Goal: Task Accomplishment & Management: Use online tool/utility

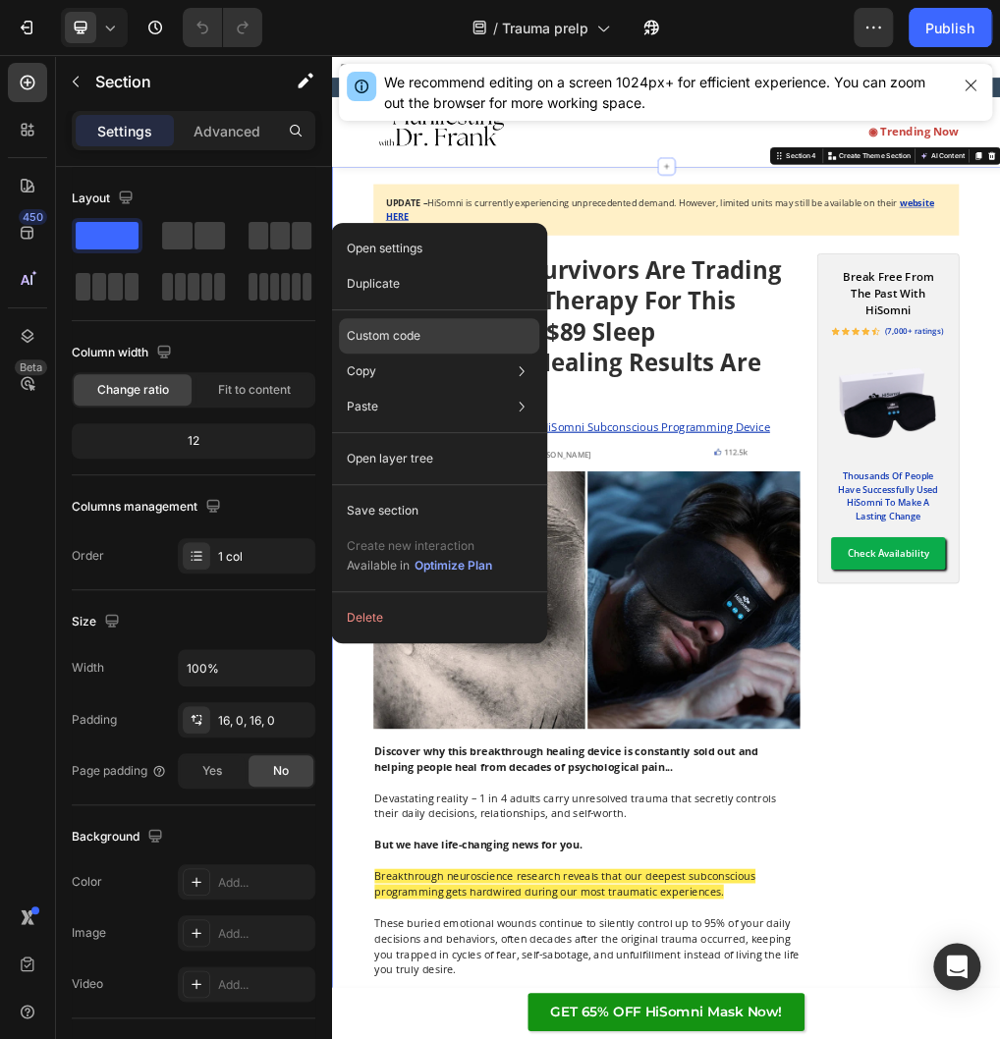
click at [443, 339] on div "Custom code" at bounding box center [439, 335] width 200 height 35
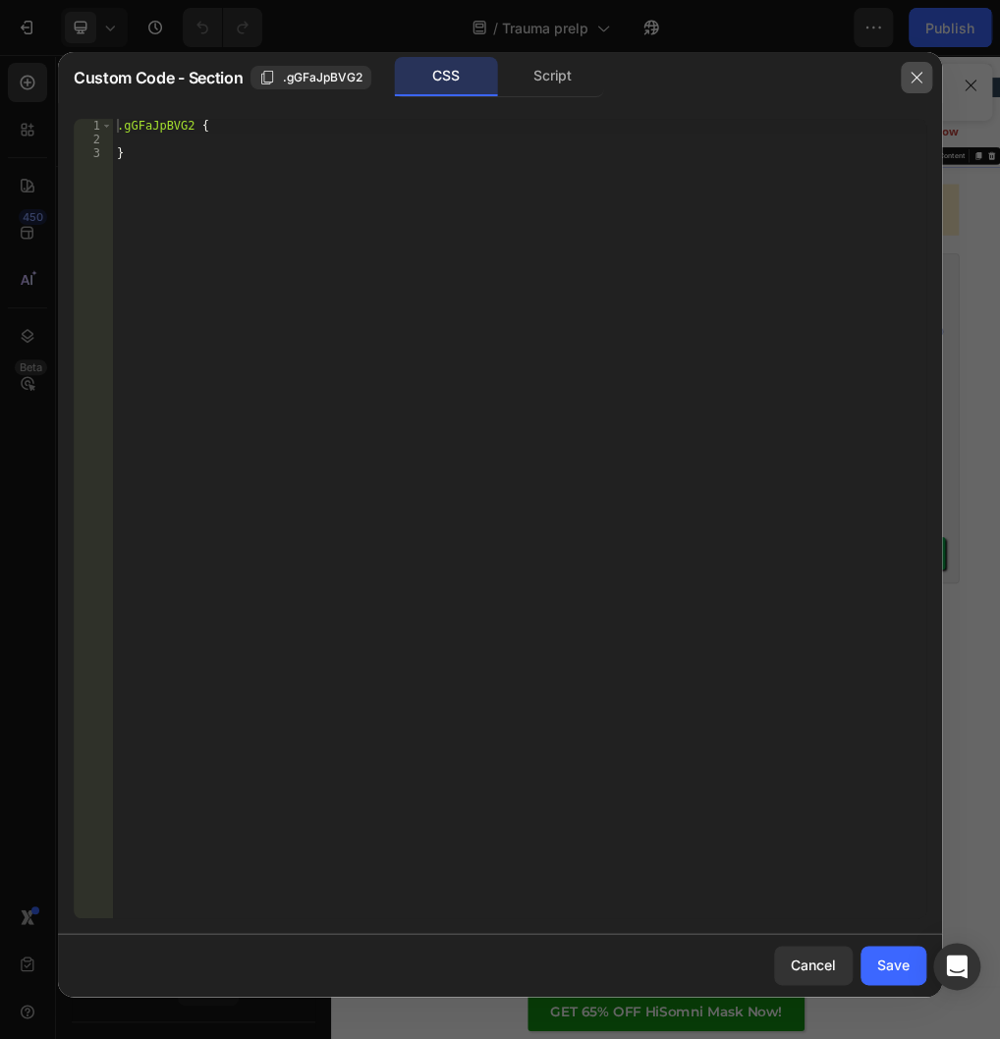
click at [906, 75] on button "button" at bounding box center [916, 77] width 31 height 31
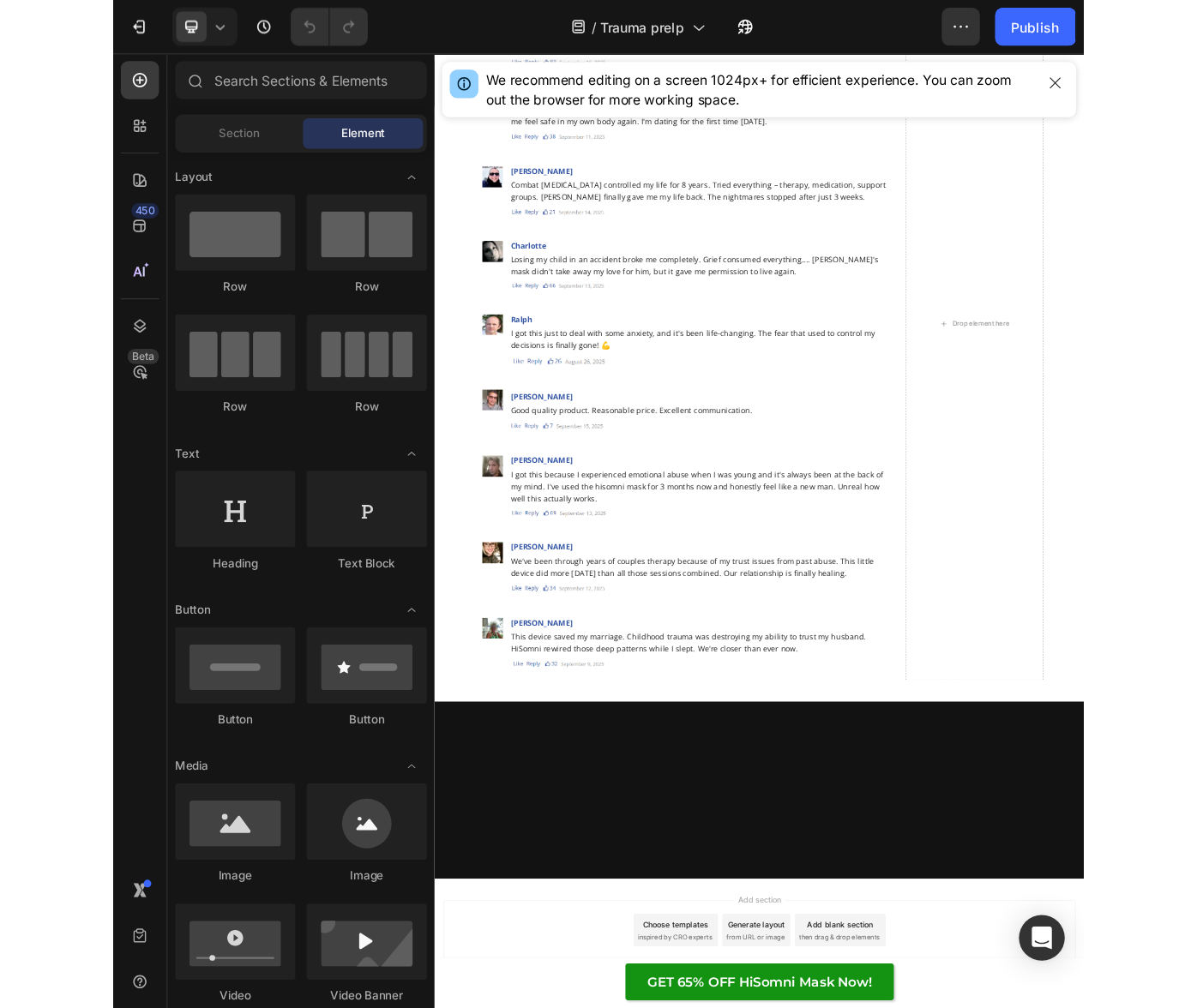
scroll to position [9809, 0]
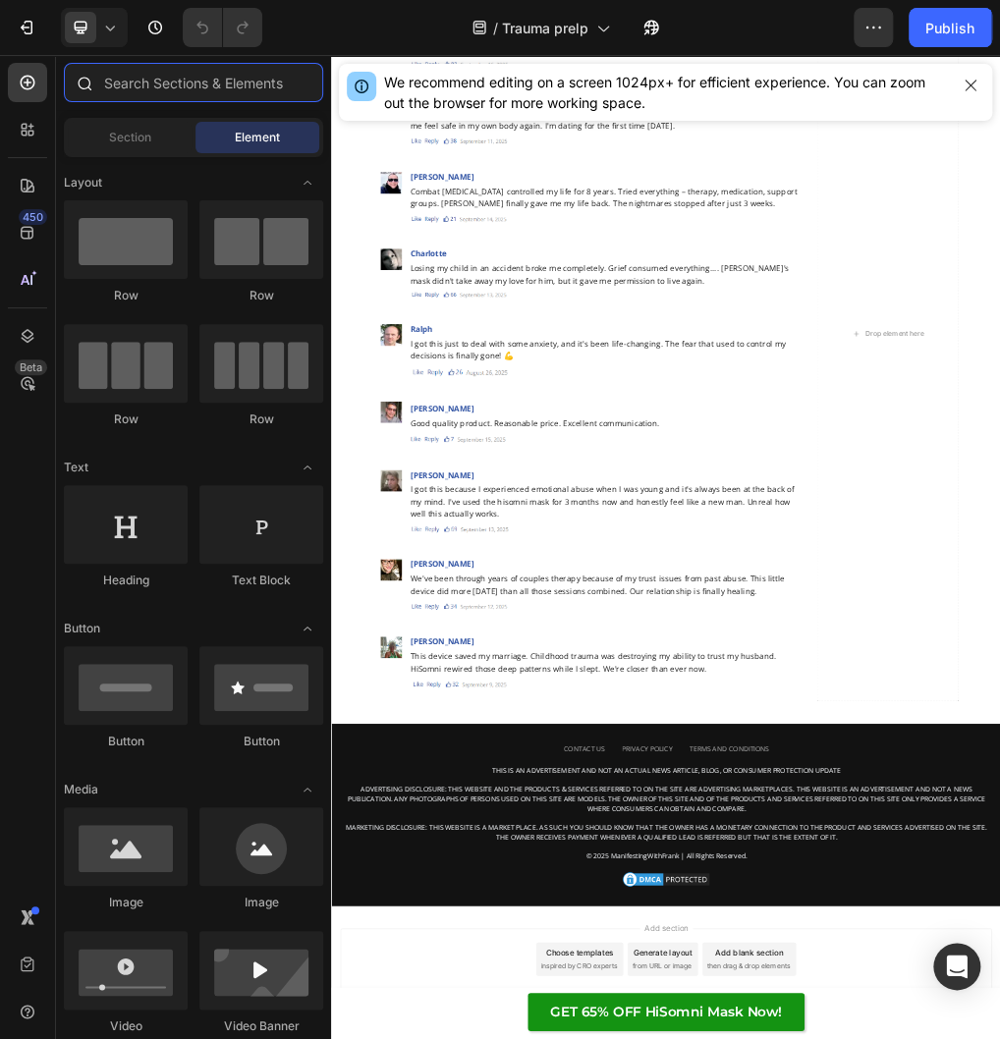
click at [146, 81] on input "text" at bounding box center [193, 82] width 259 height 39
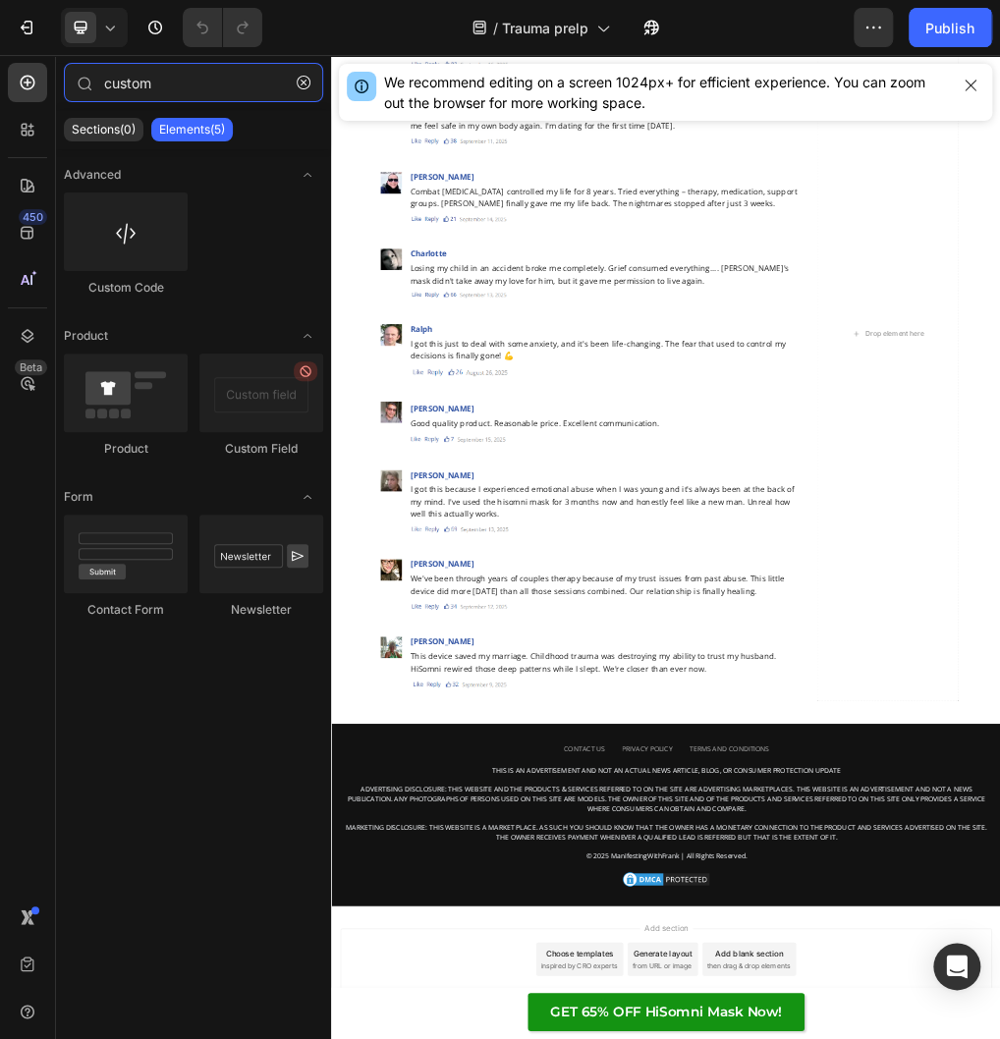
type input "custom"
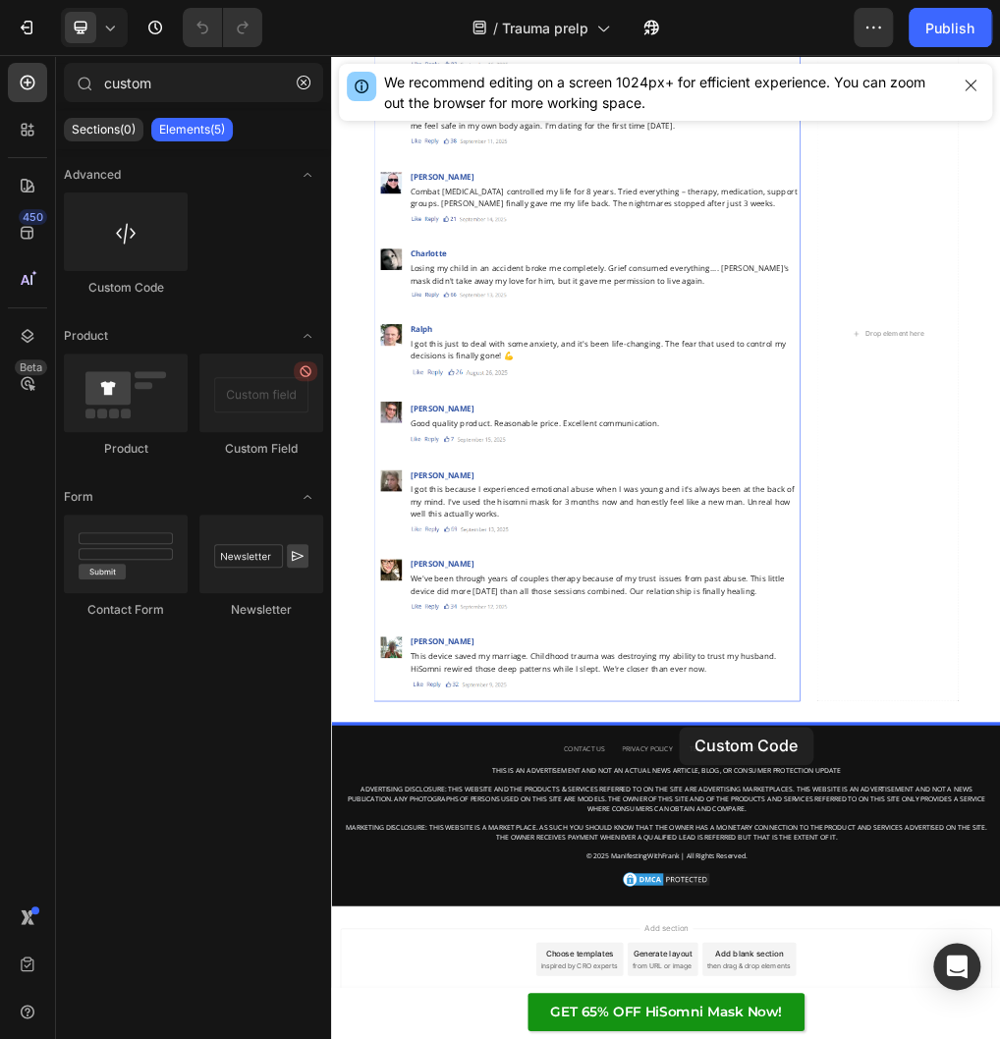
drag, startPoint x: 522, startPoint y: 317, endPoint x: 944, endPoint y: 1239, distance: 1013.7
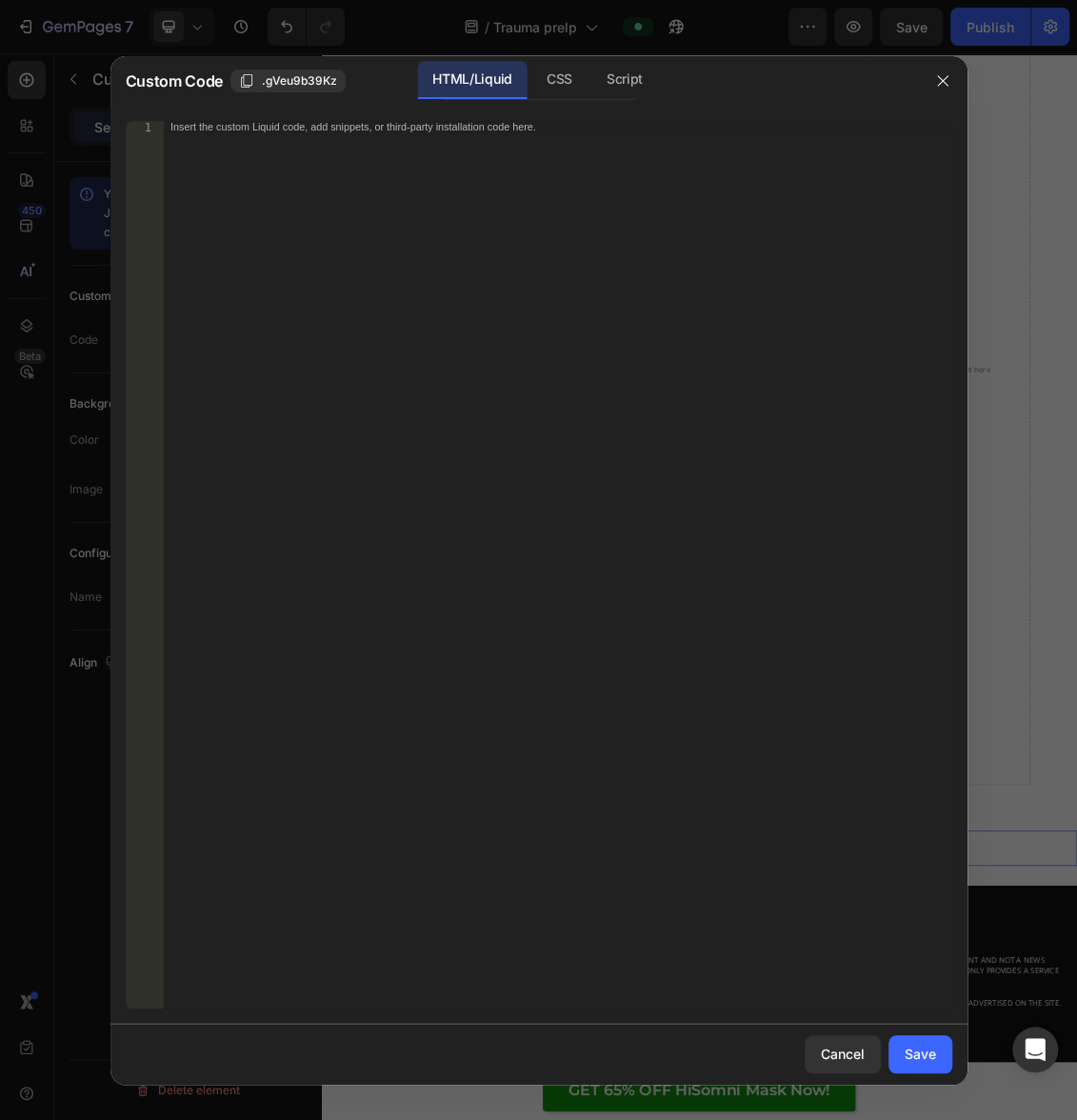
click at [520, 160] on div "Insert the custom Liquid code, add snippets, or third-party installation code h…" at bounding box center [556, 577] width 788 height 912
click at [564, 253] on div "Insert the custom Liquid code, add snippets, or third-party installation code h…" at bounding box center [556, 577] width 788 height 912
paste textarea "<script async src="[URL][DOMAIN_NAME]"></script>"
type textarea "<script async src="[URL][DOMAIN_NAME]"></script>"
click at [921, 1007] on div "Save" at bounding box center [920, 1054] width 31 height 20
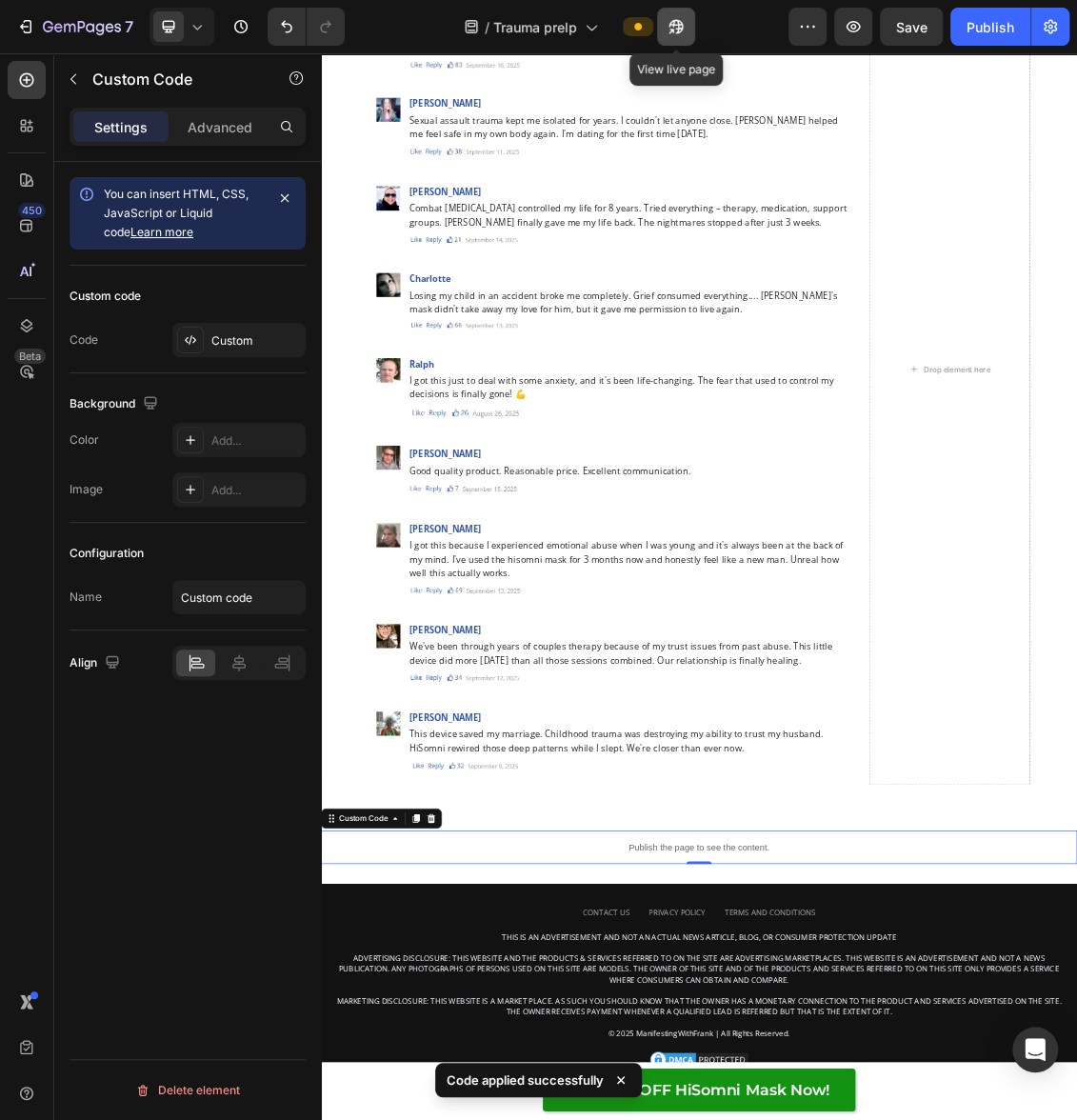
click at [684, 21] on icon "button" at bounding box center [677, 27] width 19 height 19
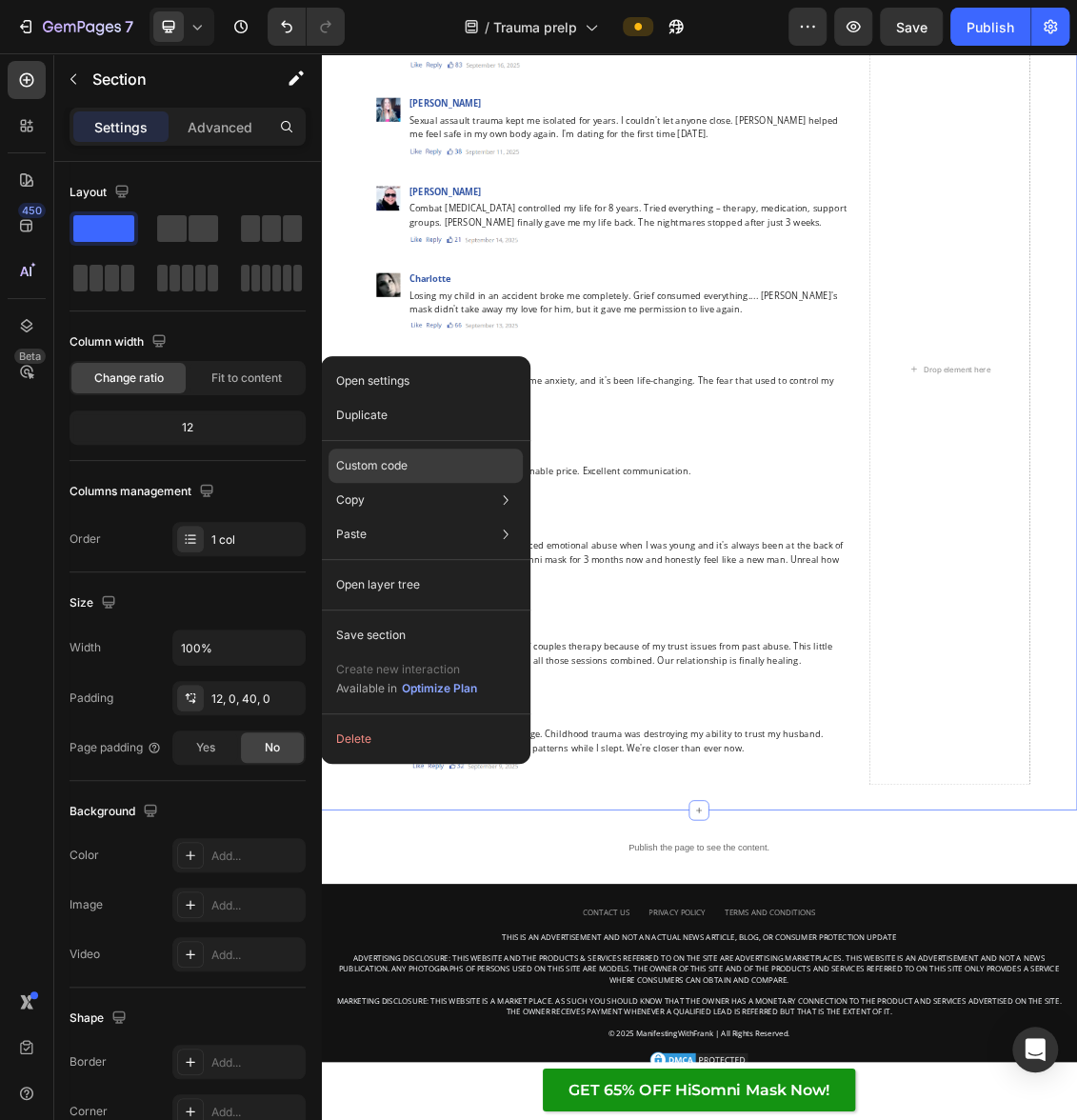
click at [396, 473] on p "Custom code" at bounding box center [372, 466] width 72 height 17
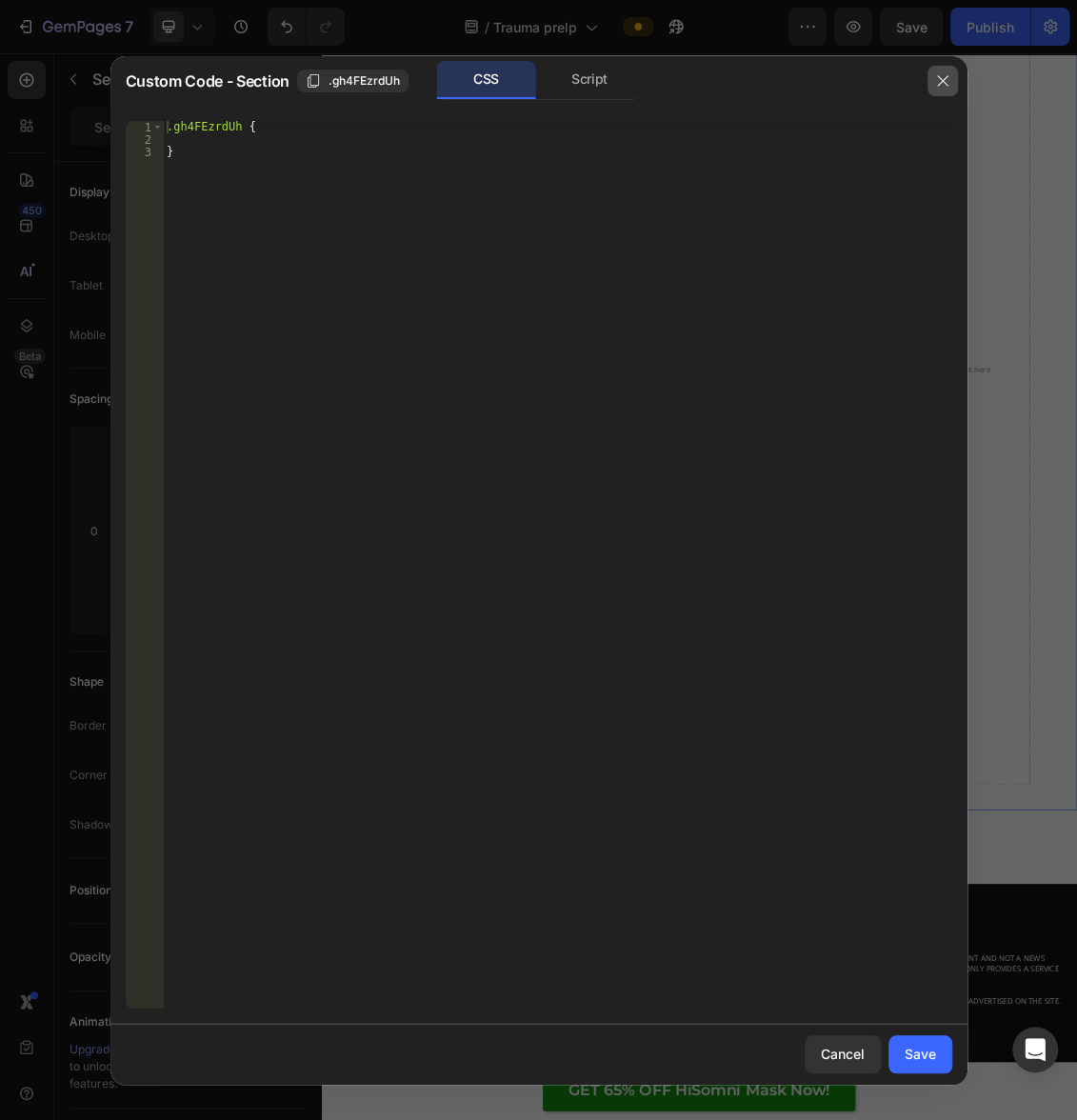
click at [945, 71] on button "button" at bounding box center [942, 80] width 30 height 30
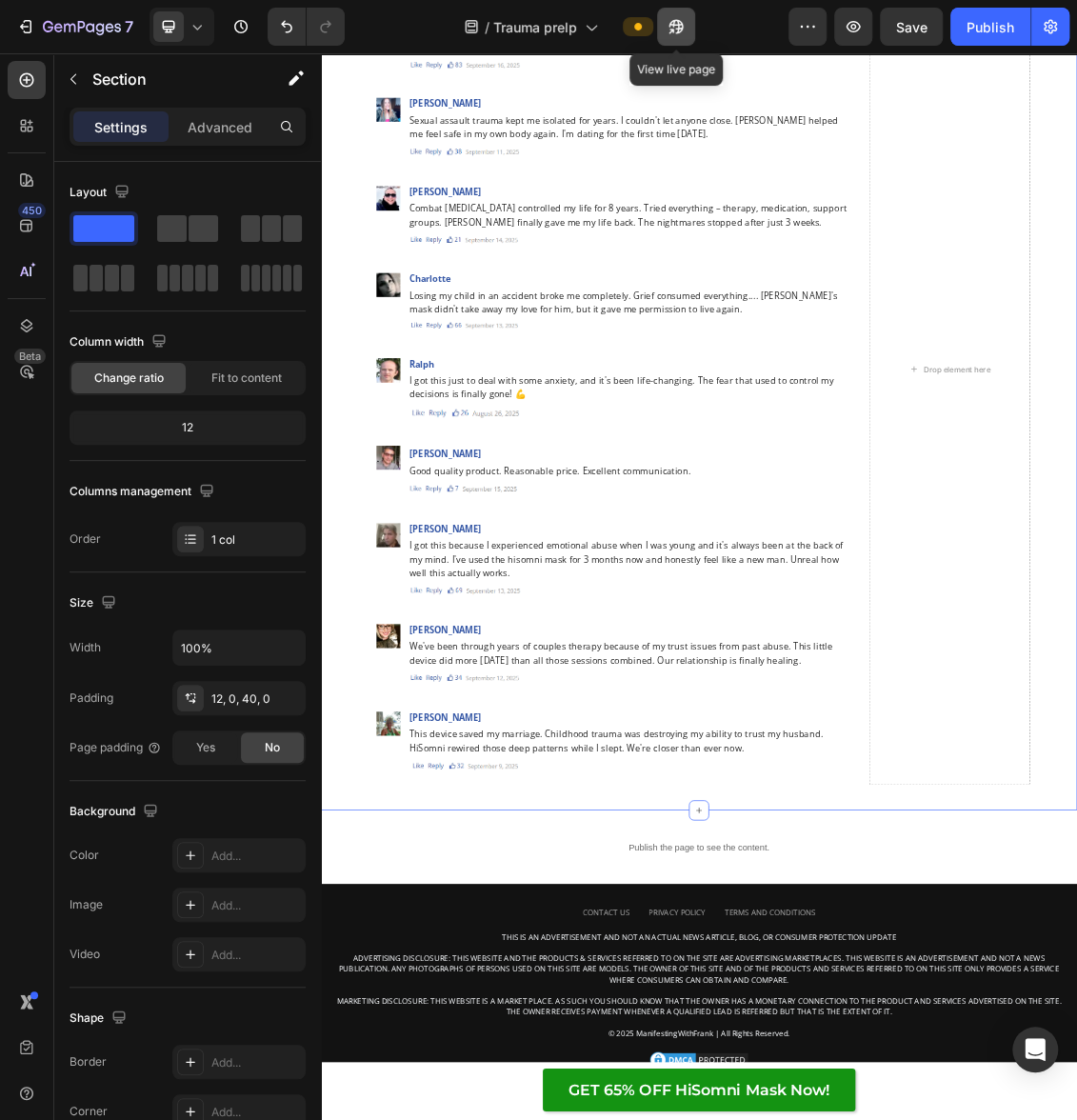
click at [681, 24] on icon "button" at bounding box center [676, 27] width 15 height 15
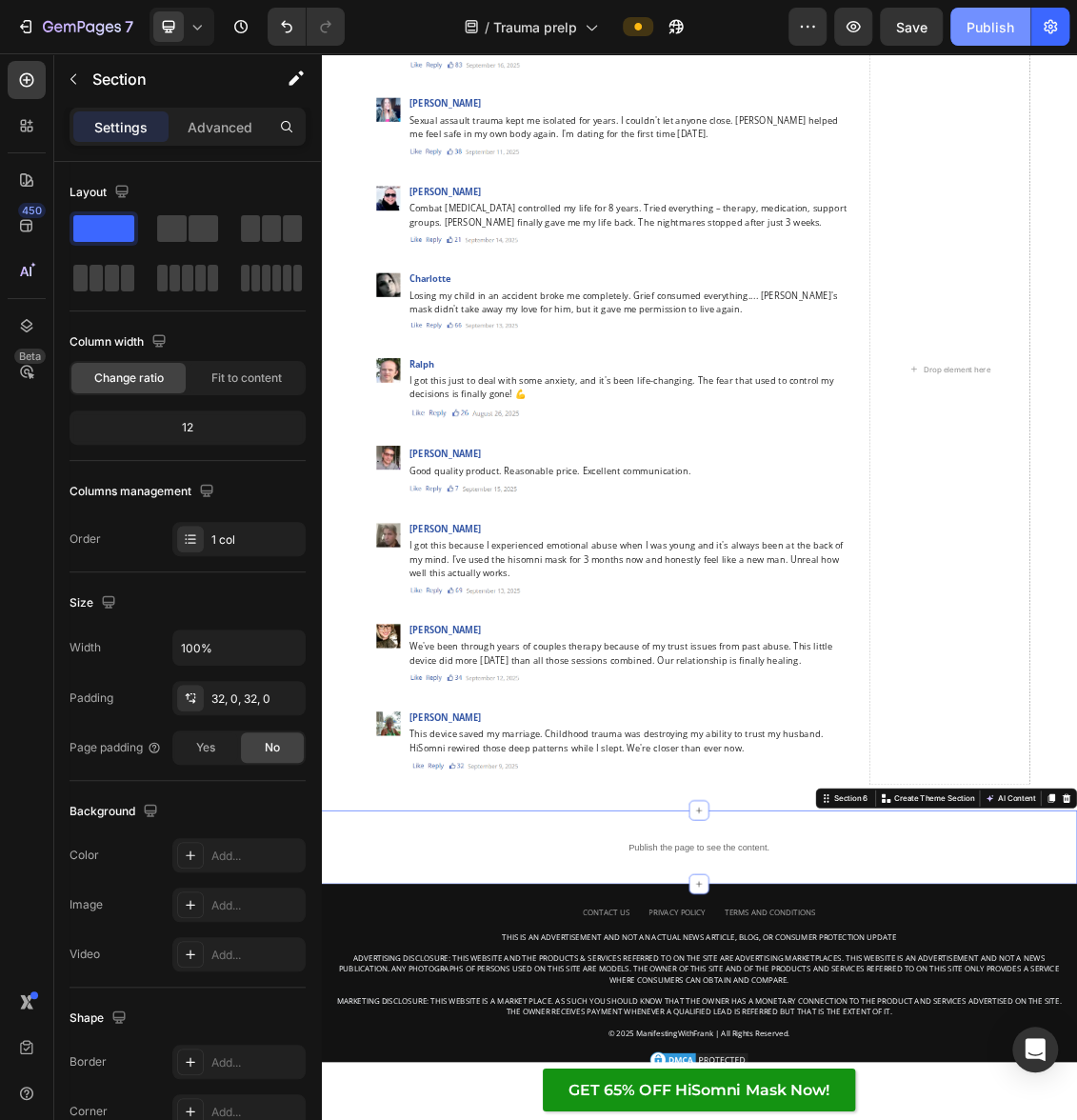
click at [968, 20] on div "Publish" at bounding box center [990, 27] width 48 height 20
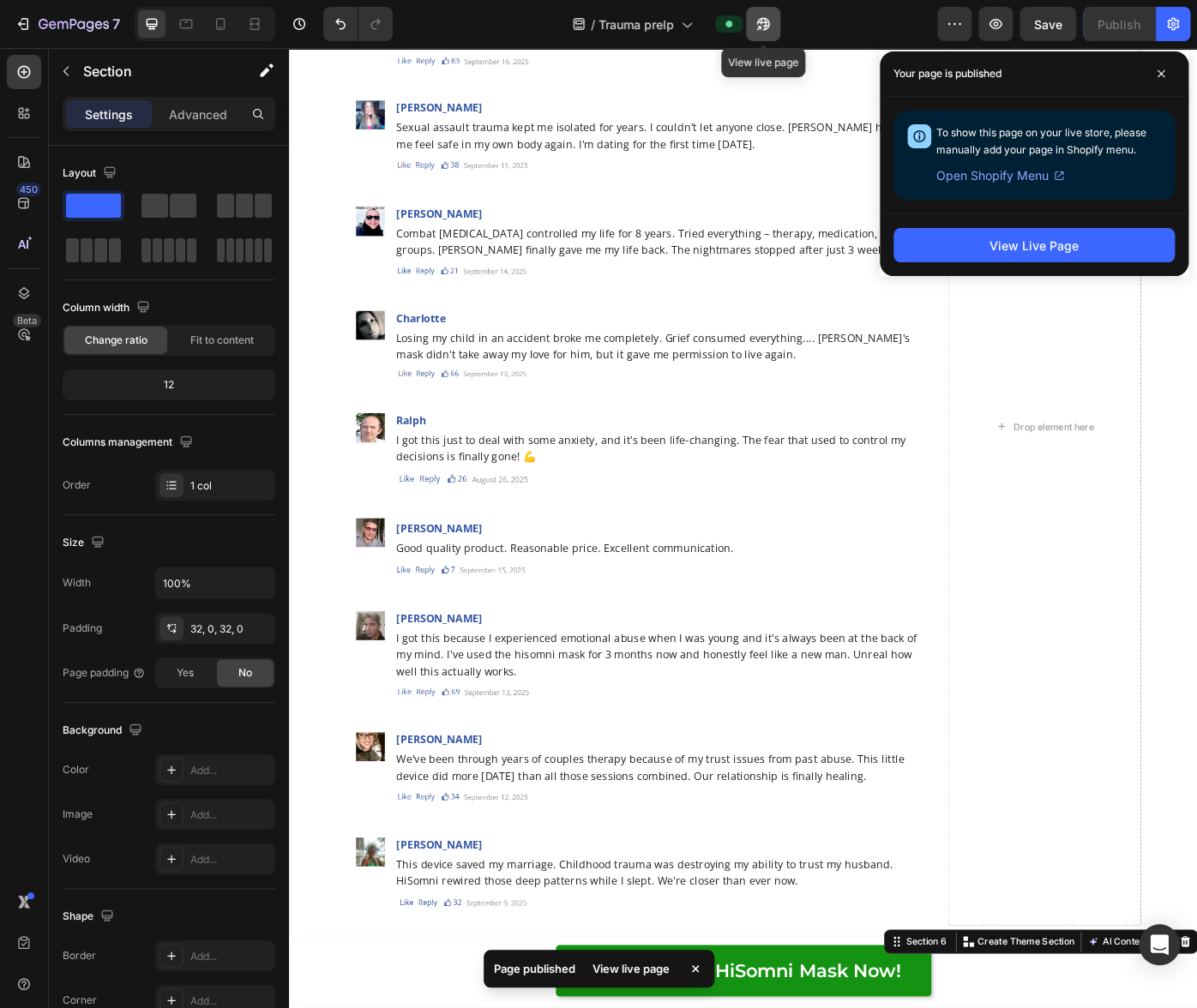
click at [767, 29] on icon "button" at bounding box center [764, 24] width 17 height 17
